Goal: Task Accomplishment & Management: Manage account settings

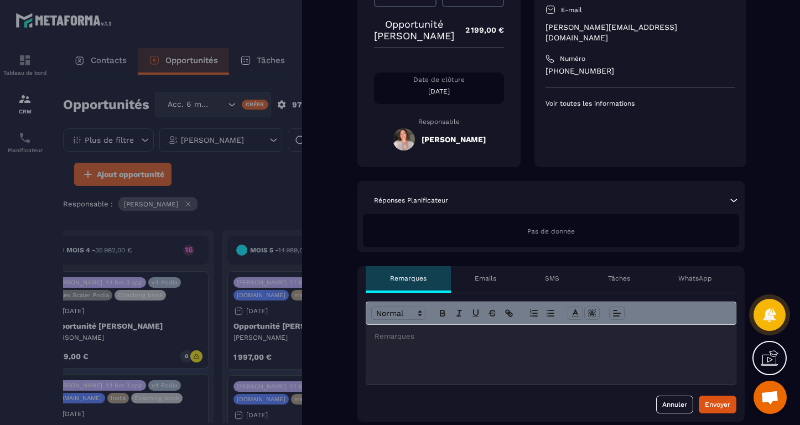
scroll to position [165, 0]
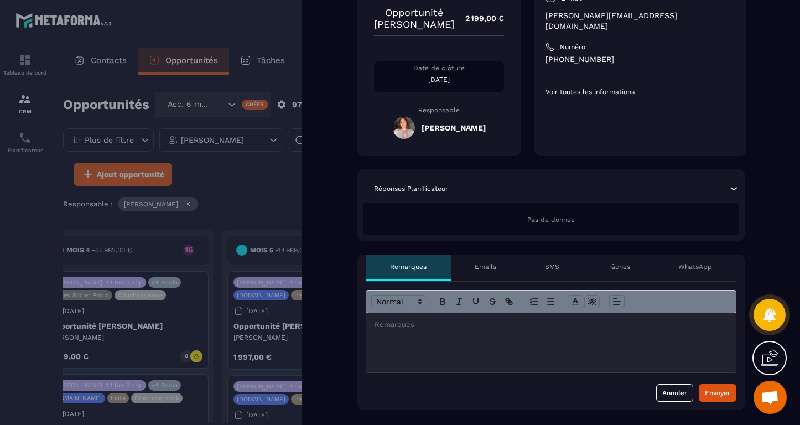
click at [452, 84] on p "[DATE]" at bounding box center [439, 79] width 130 height 9
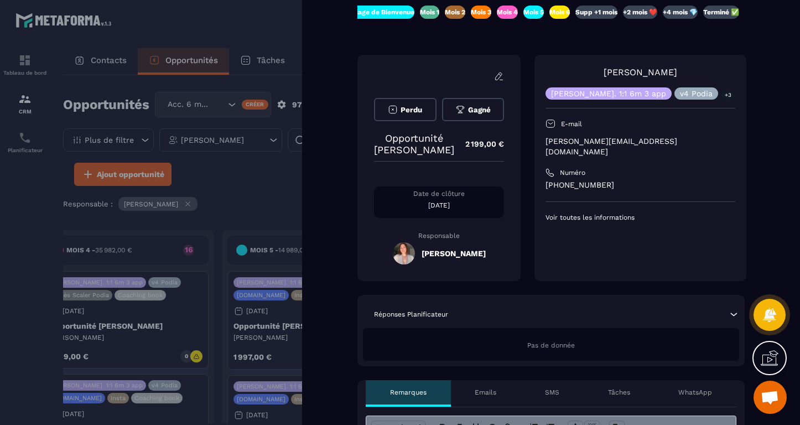
scroll to position [38, 0]
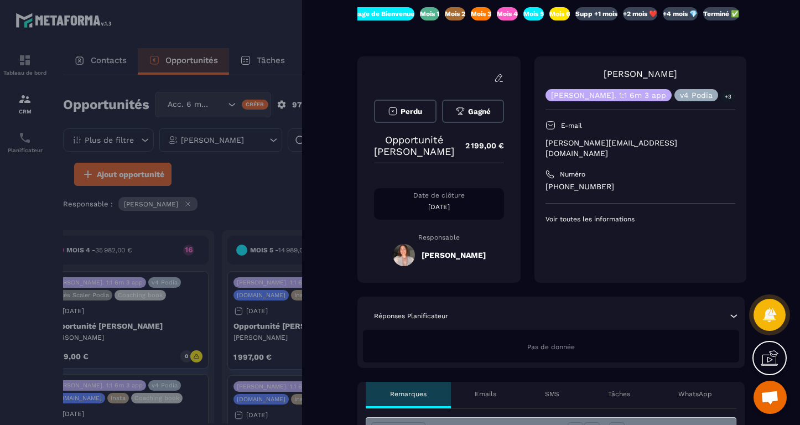
click at [476, 220] on div "Date de clôture [DATE]" at bounding box center [439, 204] width 130 height 32
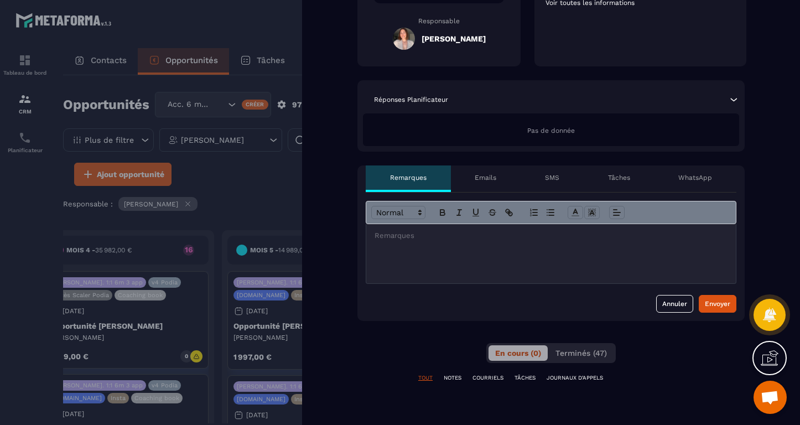
scroll to position [315, 0]
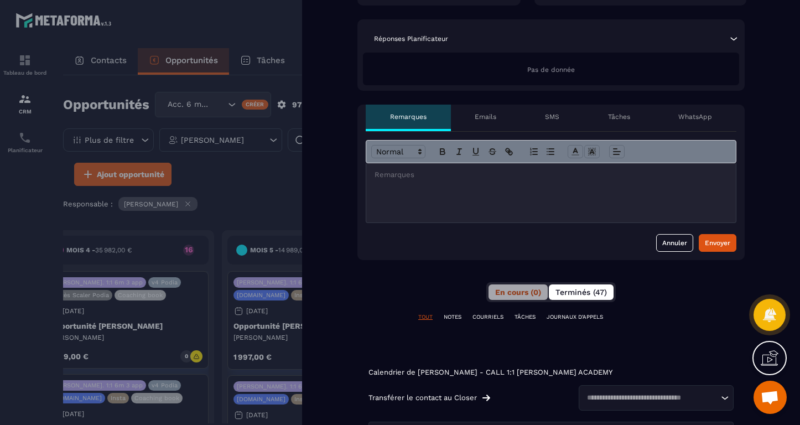
click at [587, 297] on span "Terminés (47)" at bounding box center [581, 292] width 51 height 9
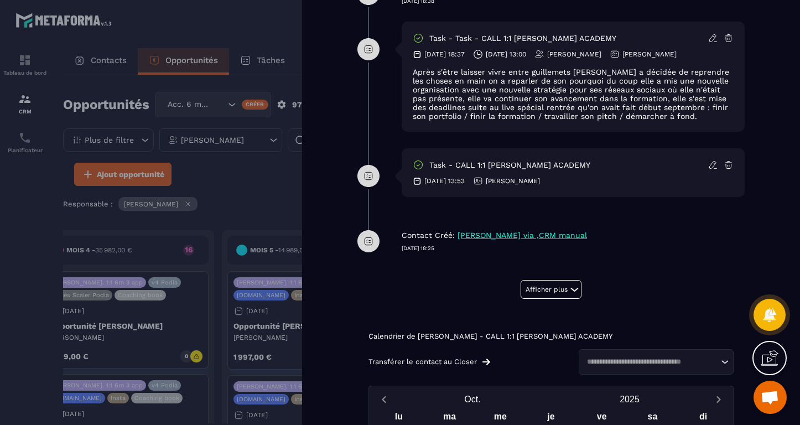
scroll to position [879, 0]
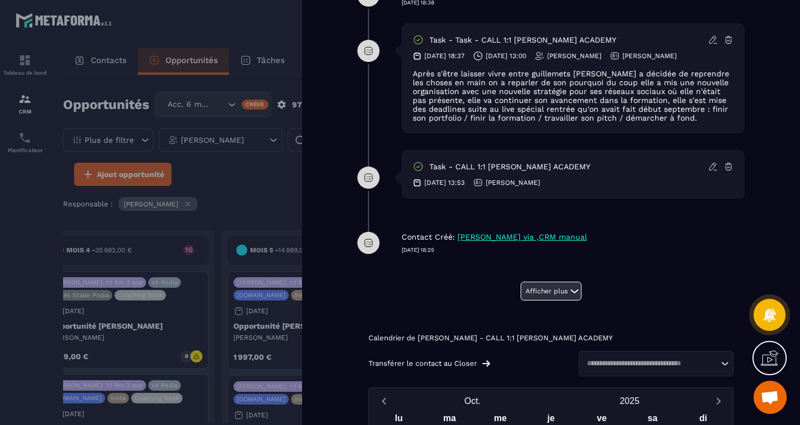
click at [552, 301] on button "Afficher plus" at bounding box center [551, 291] width 61 height 19
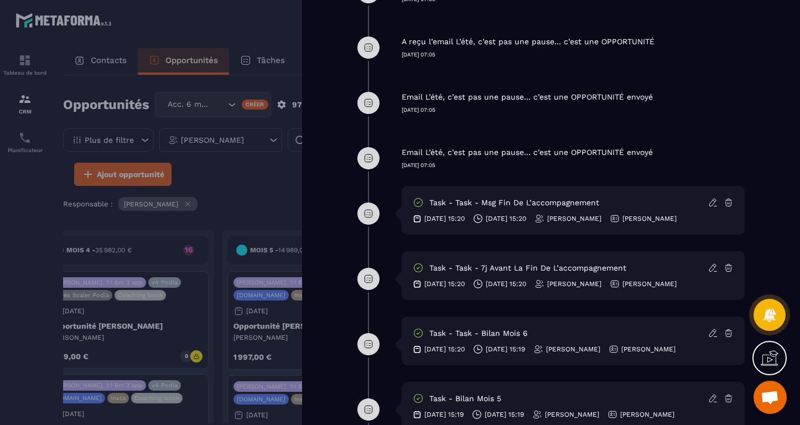
scroll to position [2573, 0]
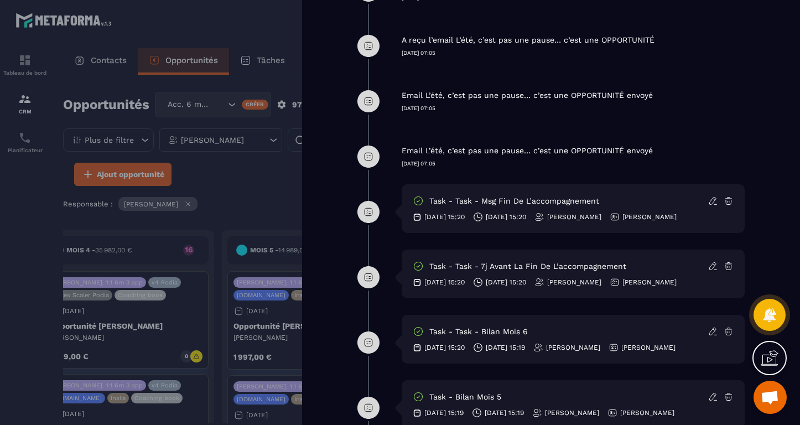
click at [507, 221] on p "[DATE] 15:20" at bounding box center [506, 217] width 40 height 9
click at [713, 206] on icon at bounding box center [713, 201] width 10 height 10
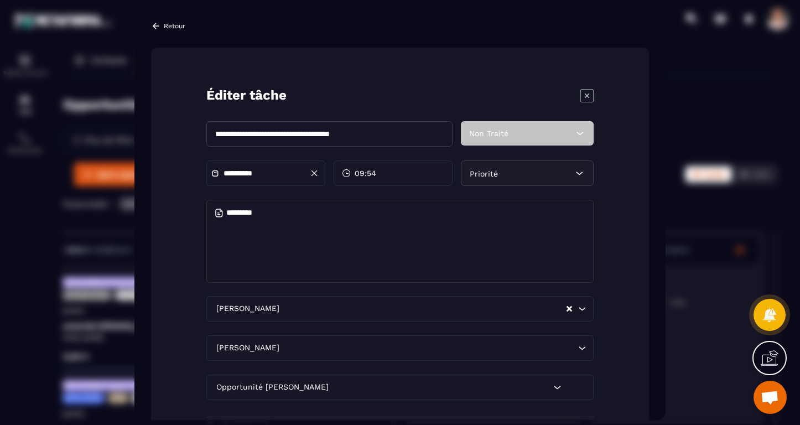
click at [263, 169] on input "**********" at bounding box center [262, 173] width 77 height 8
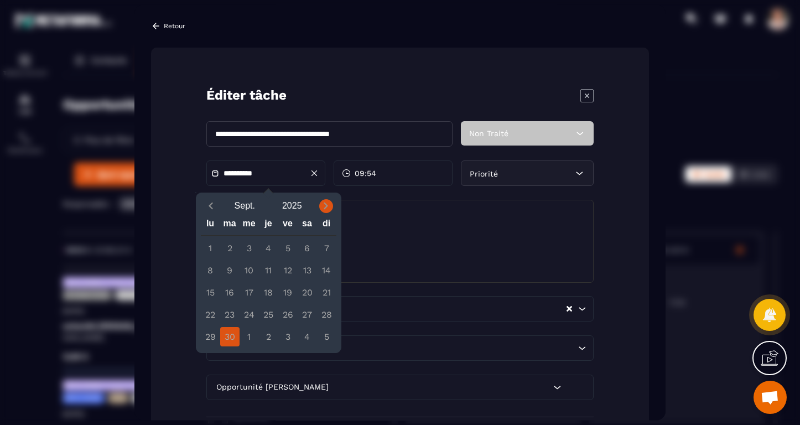
click at [325, 210] on icon "Next month" at bounding box center [325, 205] width 11 height 11
click at [267, 338] on div "30" at bounding box center [268, 336] width 19 height 19
type input "**********"
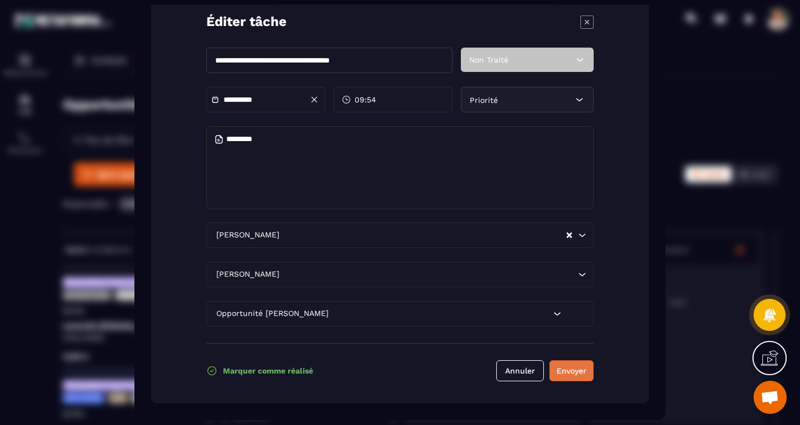
click at [578, 369] on button "Envoyer" at bounding box center [572, 370] width 44 height 21
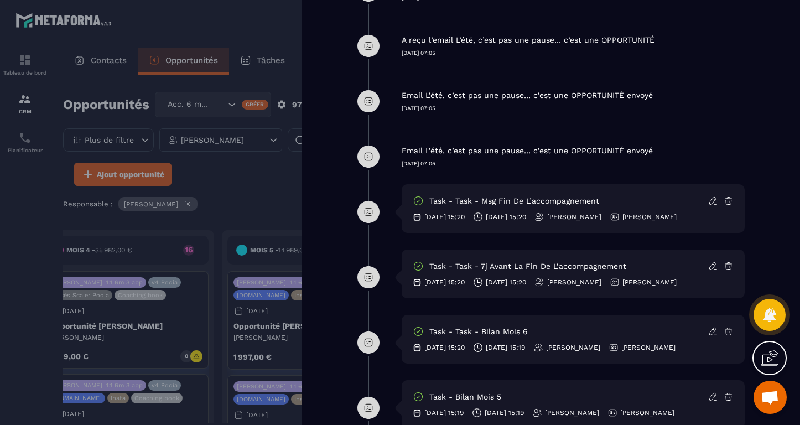
click at [526, 287] on p "[DATE] 15:20" at bounding box center [506, 282] width 40 height 9
click at [711, 271] on icon at bounding box center [713, 266] width 10 height 10
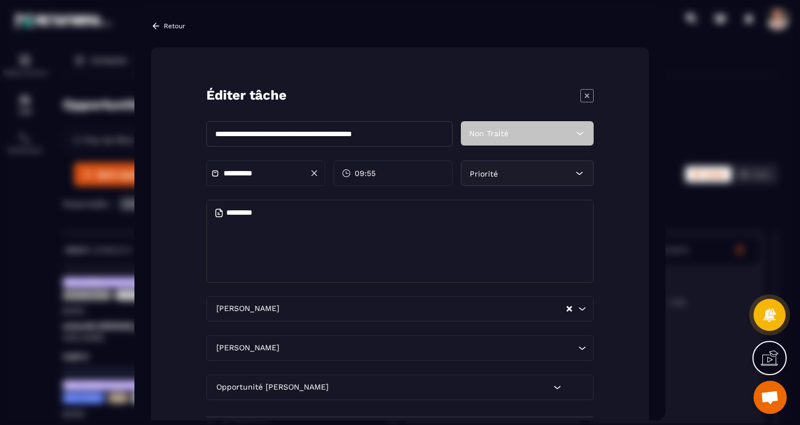
click at [301, 170] on input "**********" at bounding box center [262, 173] width 77 height 8
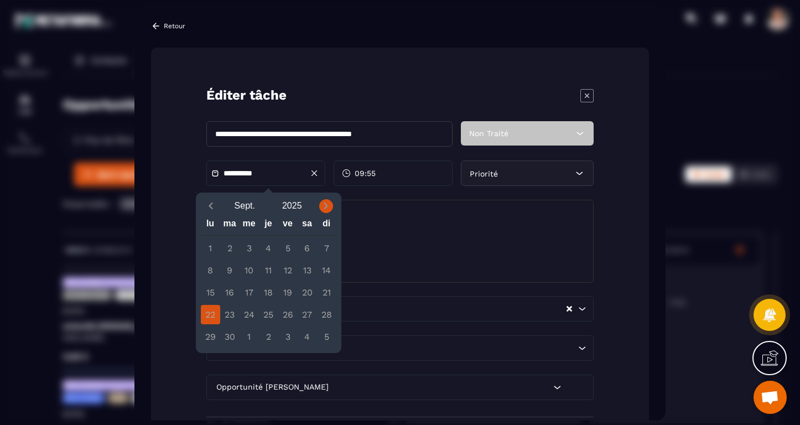
click at [325, 204] on icon "Next month" at bounding box center [326, 206] width 4 height 7
click at [210, 207] on icon "Previous month" at bounding box center [210, 205] width 11 height 11
click at [232, 334] on div "28" at bounding box center [229, 336] width 19 height 19
type input "**********"
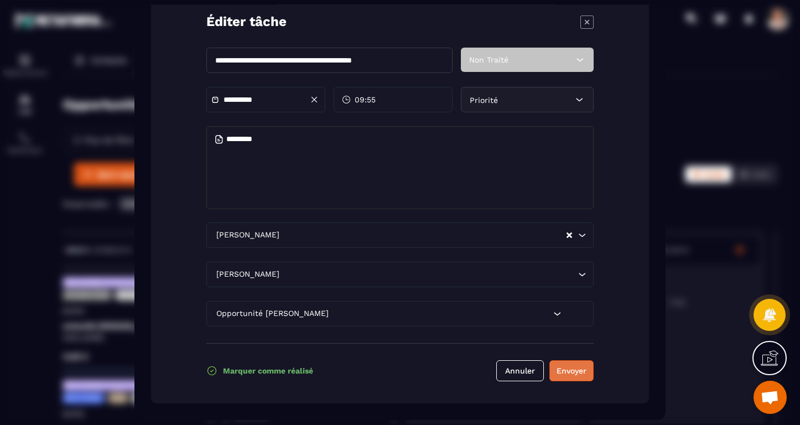
click at [576, 365] on button "Envoyer" at bounding box center [572, 370] width 44 height 21
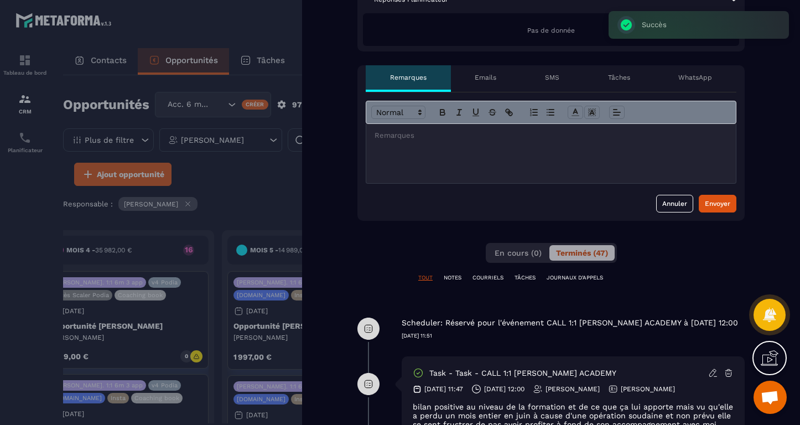
scroll to position [382, 0]
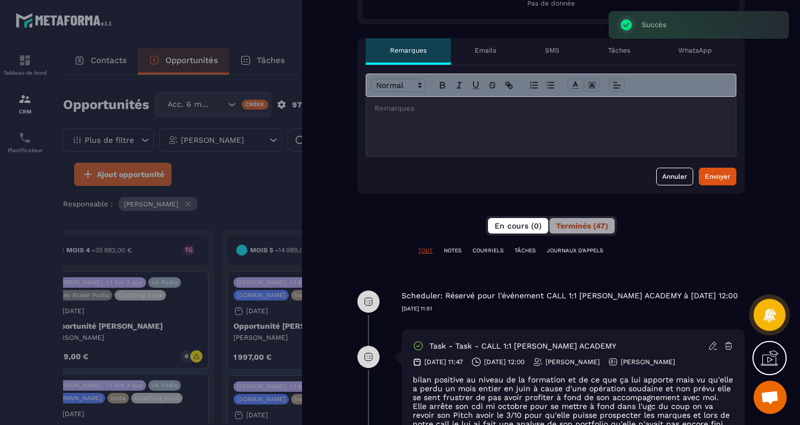
click at [527, 230] on span "En cours (0)" at bounding box center [518, 225] width 47 height 9
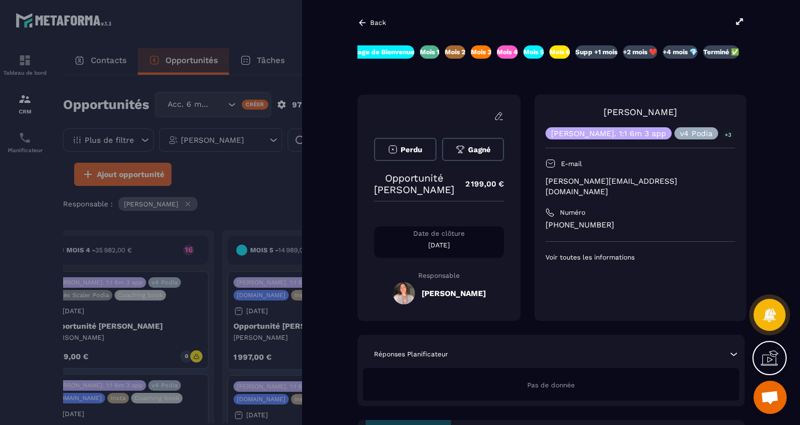
scroll to position [0, 0]
click at [444, 250] on p "[DATE]" at bounding box center [439, 245] width 130 height 9
click at [504, 115] on icon at bounding box center [499, 116] width 10 height 10
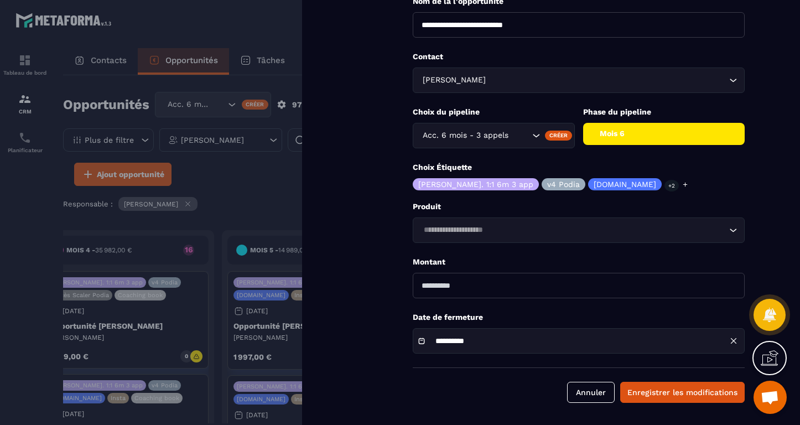
scroll to position [77, 0]
click at [682, 186] on icon at bounding box center [685, 184] width 7 height 7
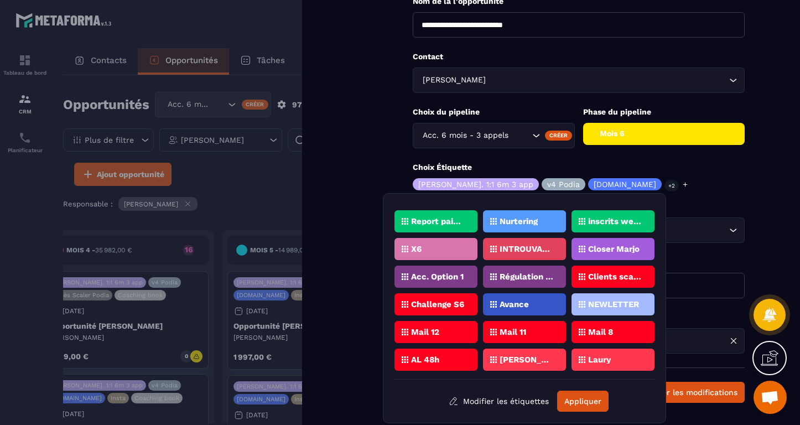
scroll to position [631, 0]
click at [685, 186] on div "Choix Étiquette [PERSON_NAME]. 1:1 6m 3 app v4 Podia [DOMAIN_NAME] +2" at bounding box center [579, 176] width 332 height 28
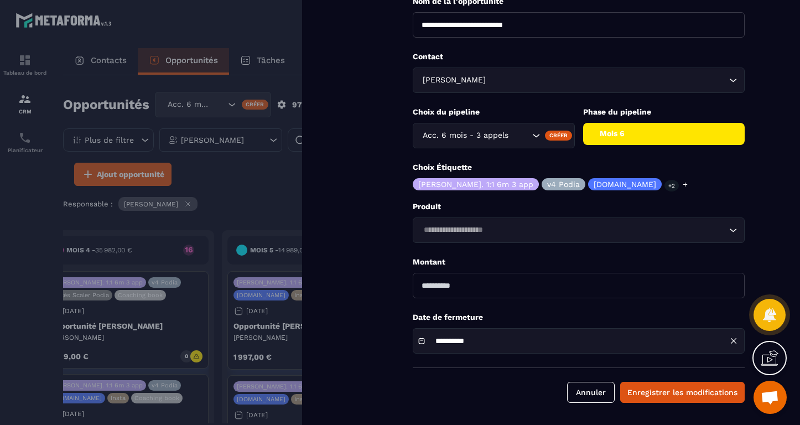
click at [641, 184] on div "Choix Étiquette [PERSON_NAME]. 1:1 6m 3 app v4 Podia [DOMAIN_NAME] +2" at bounding box center [579, 176] width 332 height 28
click at [566, 242] on div "Loading..." at bounding box center [579, 229] width 332 height 25
click at [651, 206] on p "Produit" at bounding box center [579, 206] width 332 height 11
click at [540, 341] on div "**********" at bounding box center [579, 340] width 332 height 25
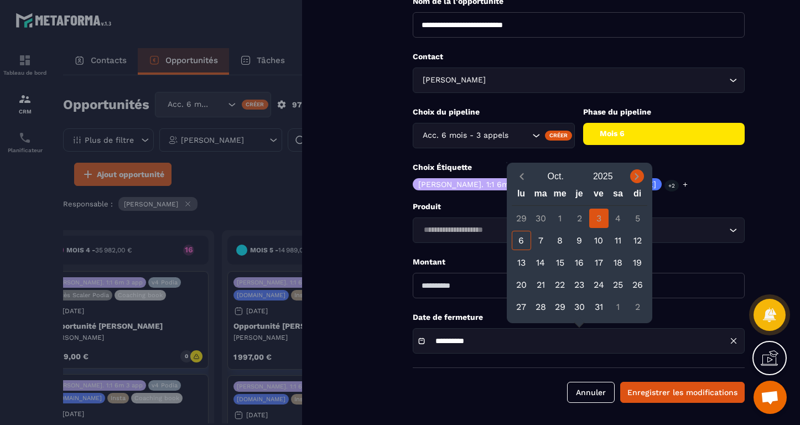
click at [636, 178] on icon "Next month" at bounding box center [637, 176] width 4 height 7
click at [522, 238] on div "3" at bounding box center [521, 240] width 19 height 19
type input "**********"
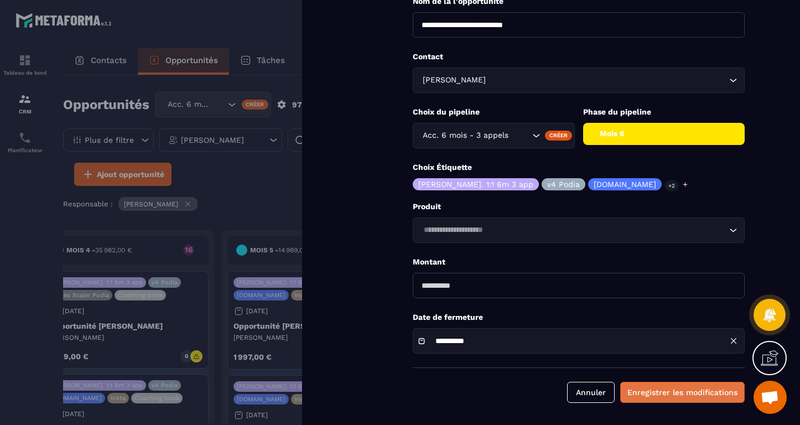
click at [661, 390] on button "Enregistrer les modifications" at bounding box center [682, 392] width 125 height 21
